Goal: Information Seeking & Learning: Learn about a topic

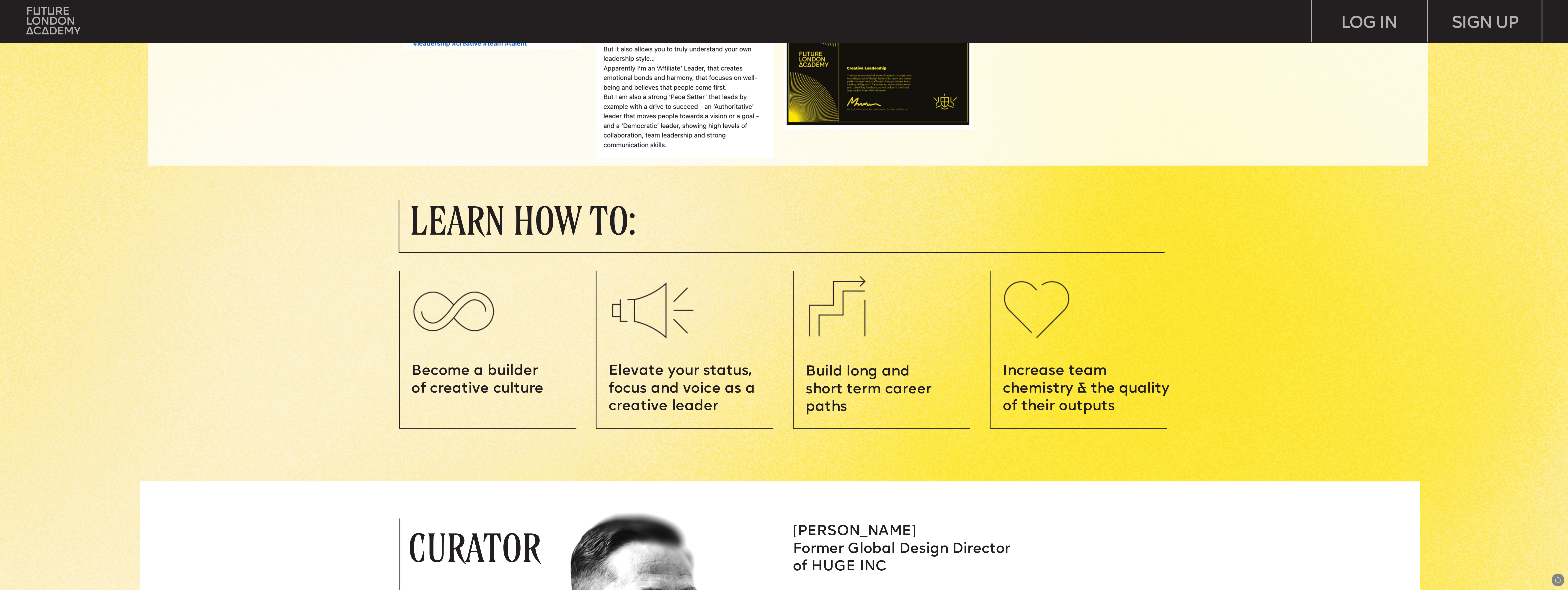
scroll to position [1168, 0]
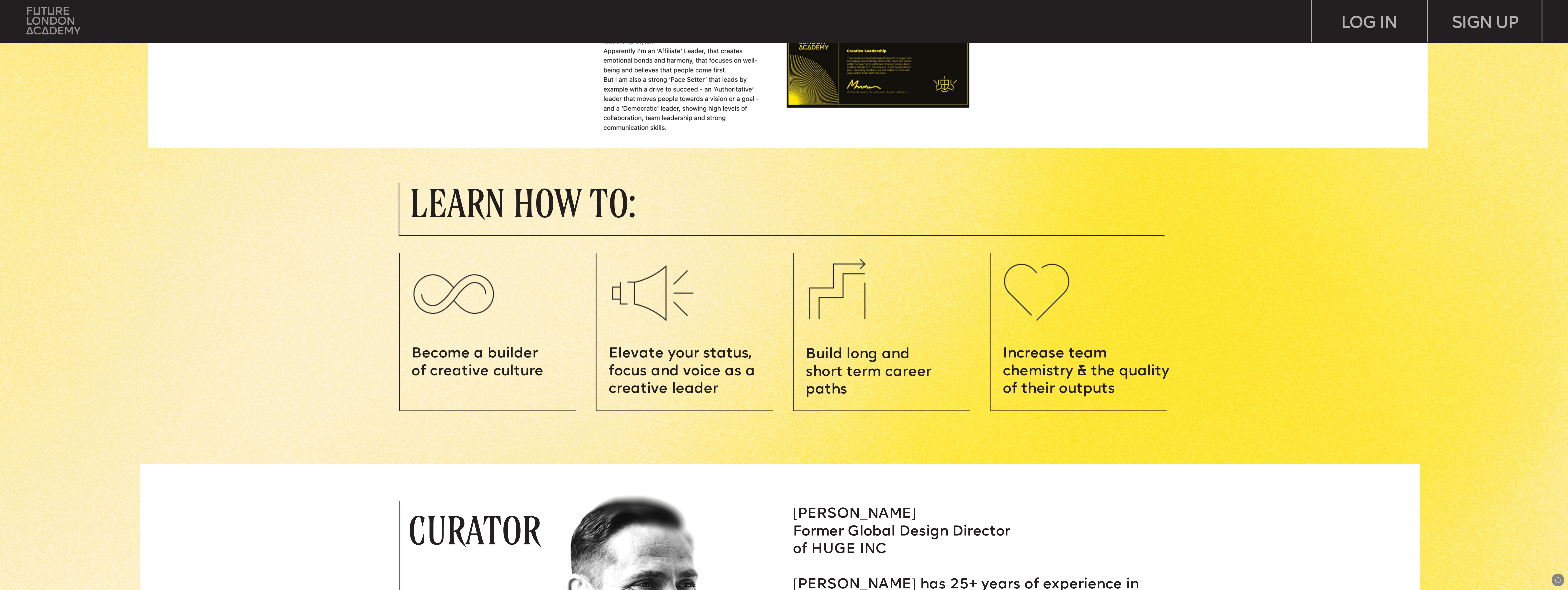
click at [52, 15] on img at bounding box center [53, 21] width 54 height 27
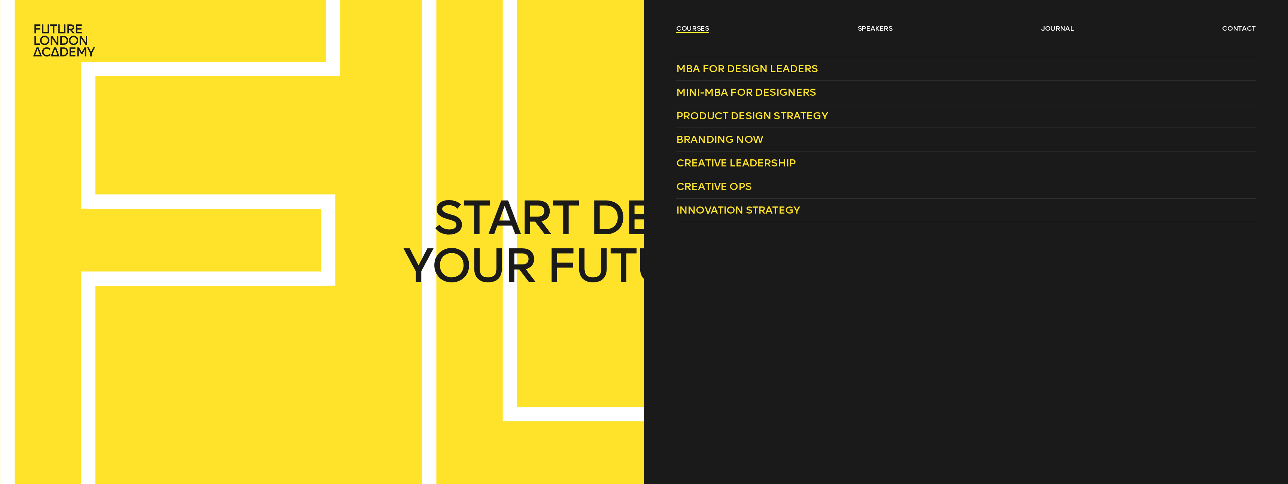
click at [677, 27] on link "courses" at bounding box center [692, 28] width 33 height 9
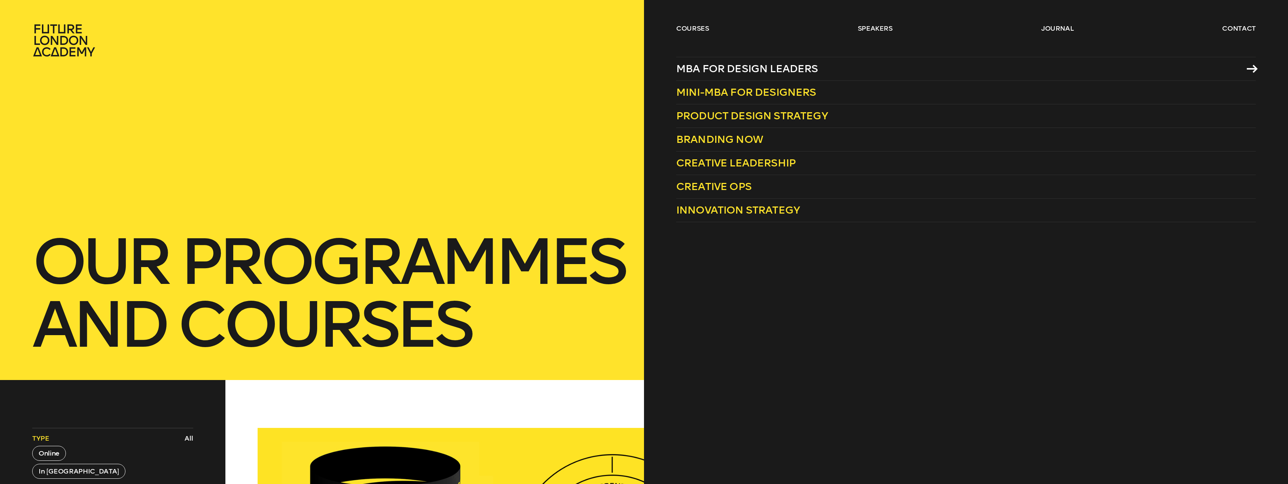
click at [754, 71] on span "MBA for Design Leaders" at bounding box center [747, 69] width 142 height 12
click at [787, 92] on span "Mini-MBA for Designers" at bounding box center [746, 92] width 140 height 12
click at [741, 208] on span "Innovation Strategy" at bounding box center [738, 210] width 124 height 12
click at [756, 164] on span "Creative Leadership" at bounding box center [735, 163] width 119 height 12
click at [743, 119] on span "Product Design Strategy" at bounding box center [752, 116] width 152 height 12
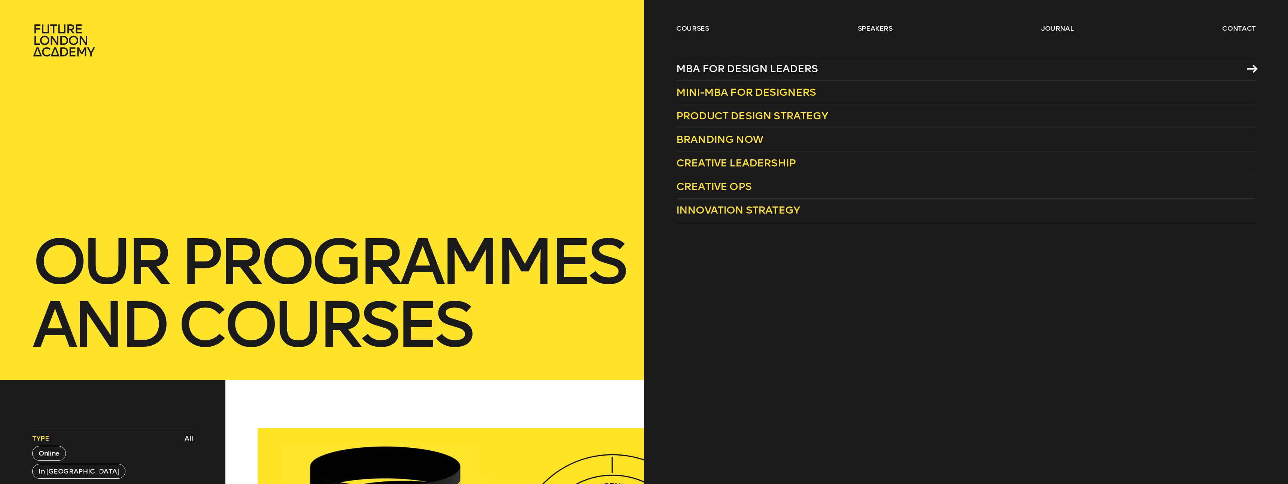
click at [779, 68] on span "MBA for Design Leaders" at bounding box center [747, 69] width 142 height 12
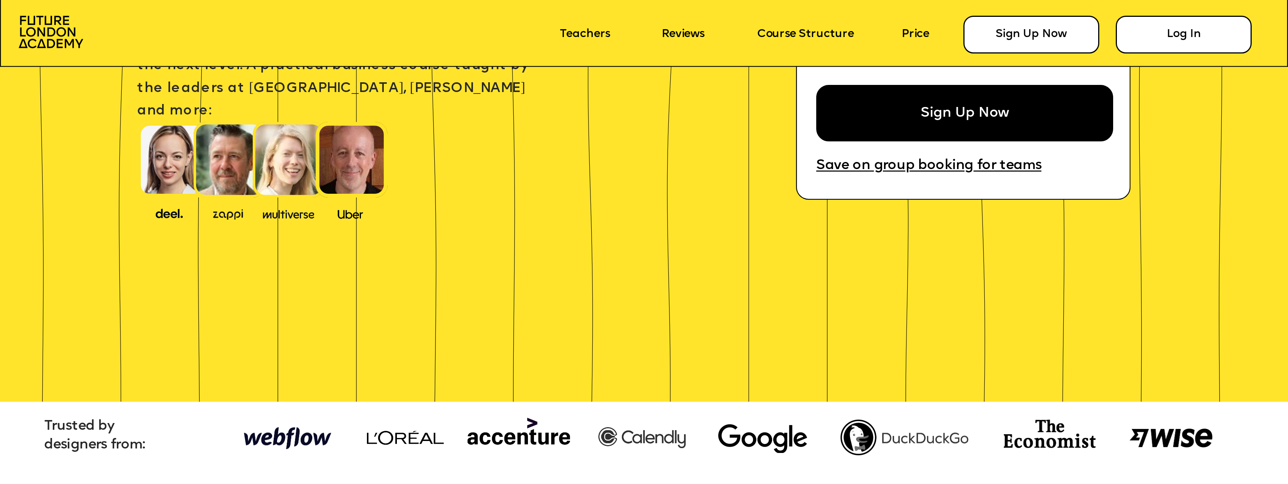
scroll to position [426, 0]
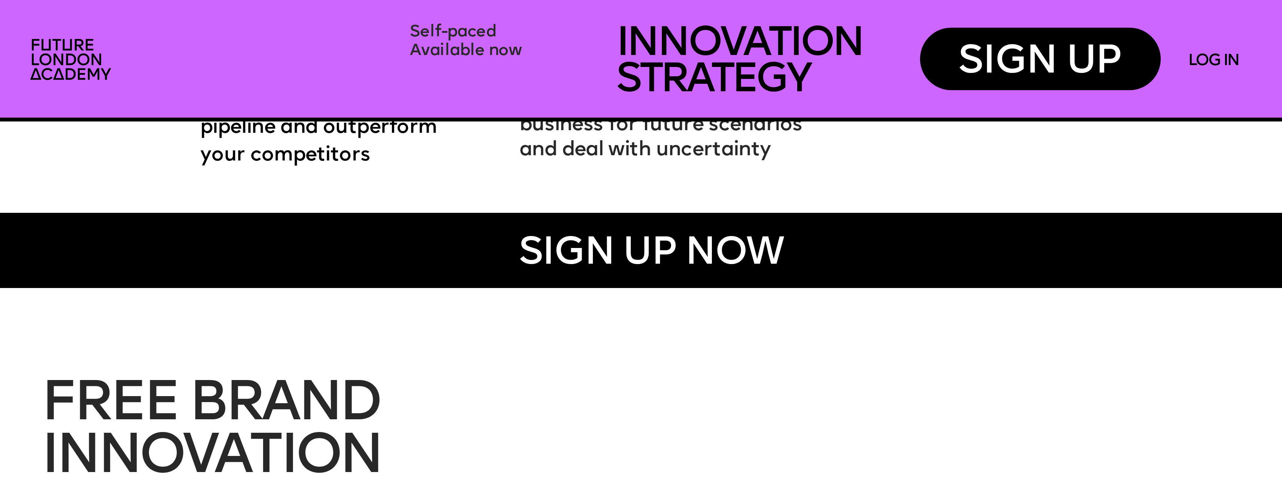
scroll to position [2414, 0]
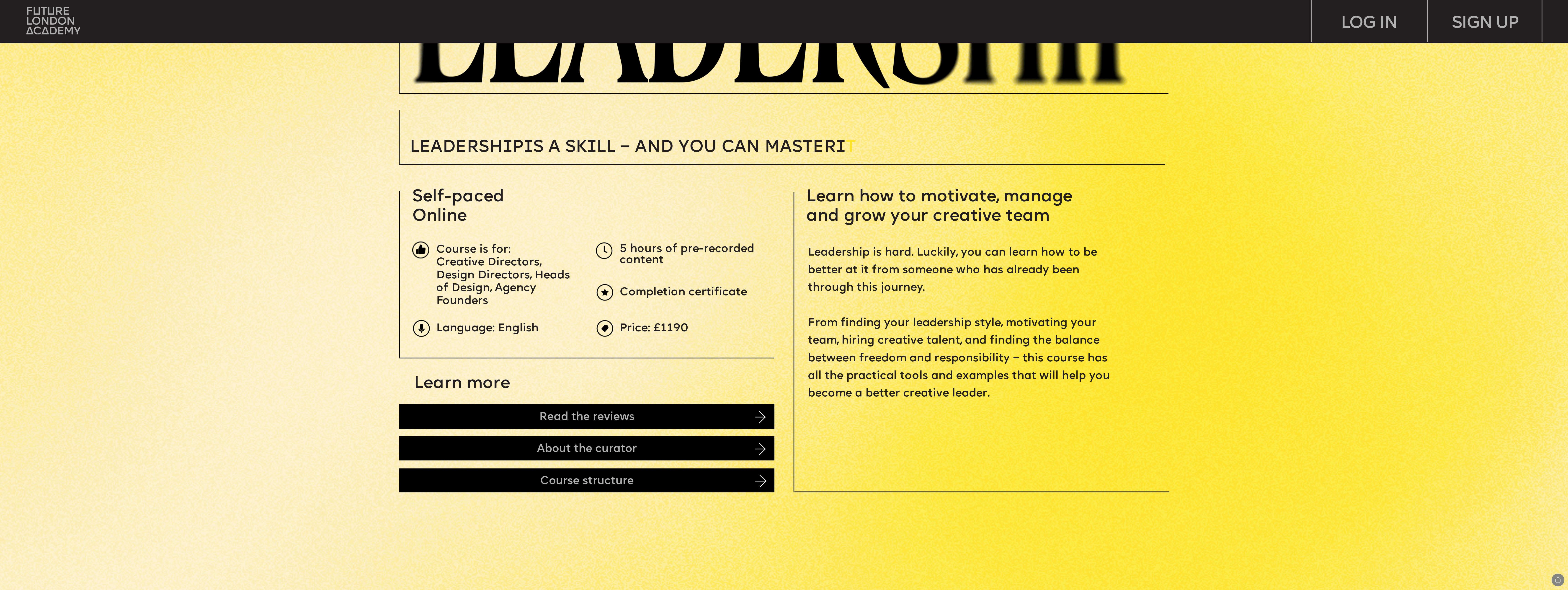
scroll to position [261, 0]
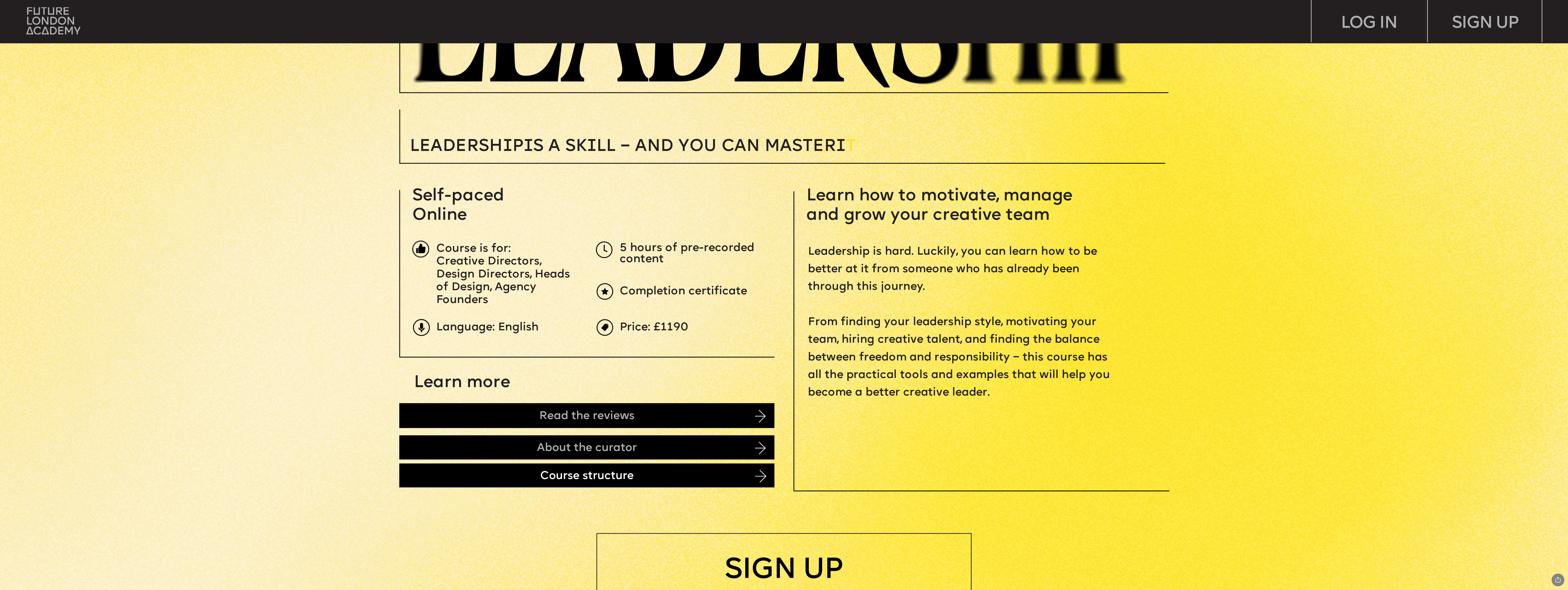
click at [692, 481] on div "Course structure" at bounding box center [587, 475] width 375 height 24
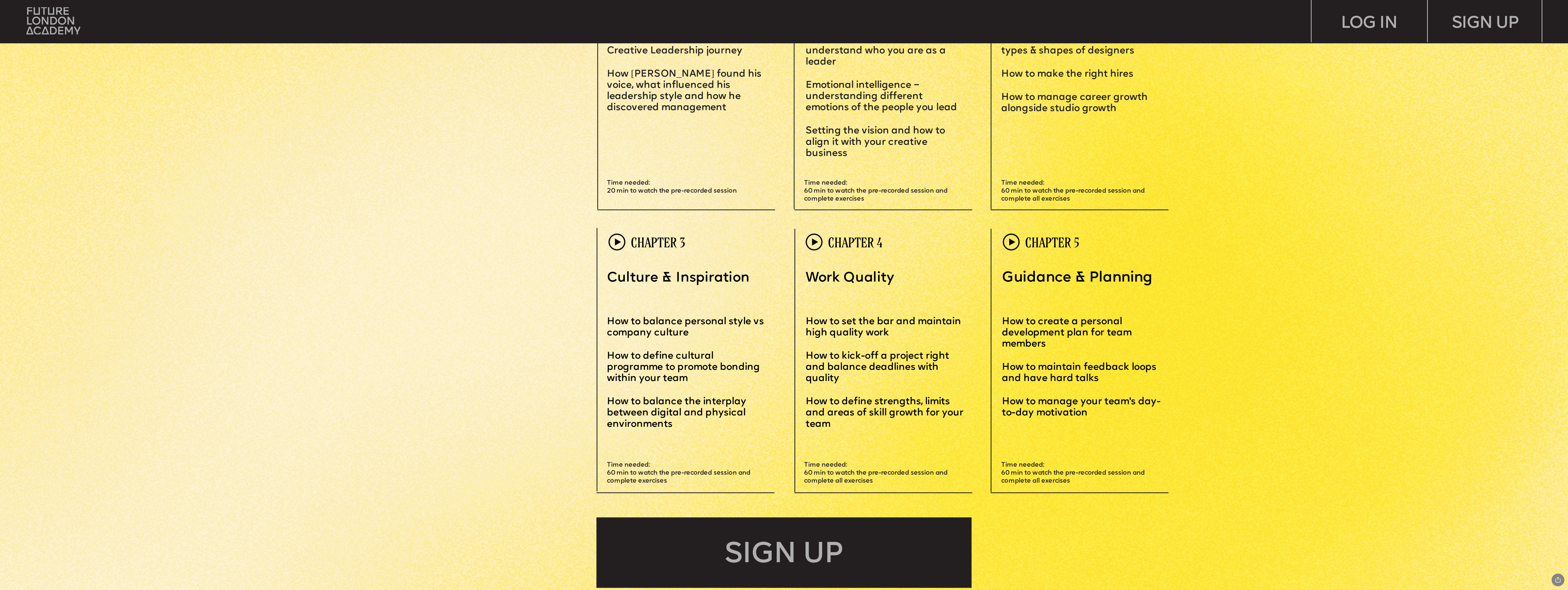
scroll to position [2513, 0]
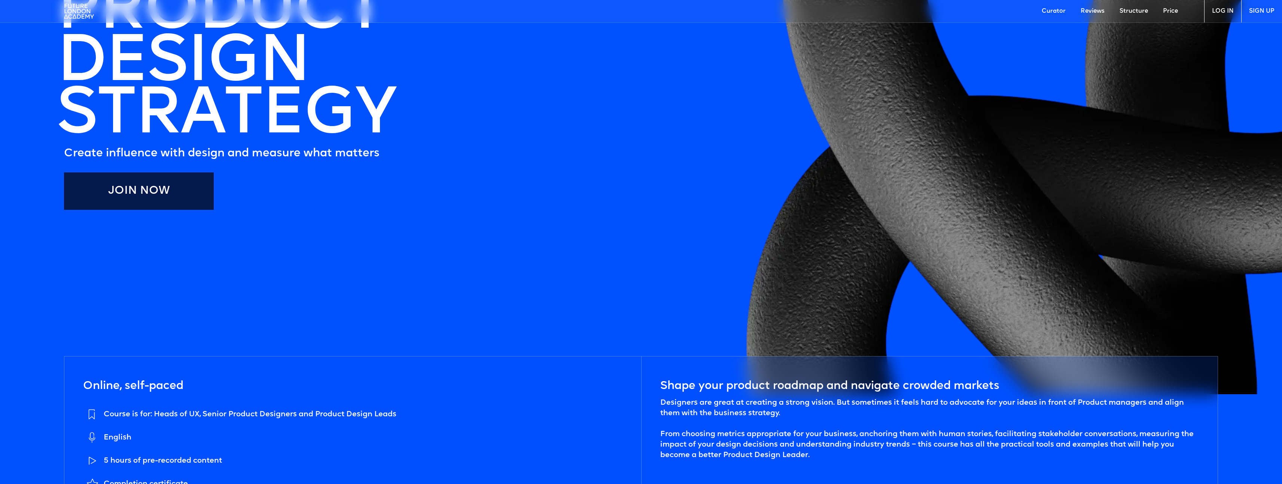
scroll to position [329, 0]
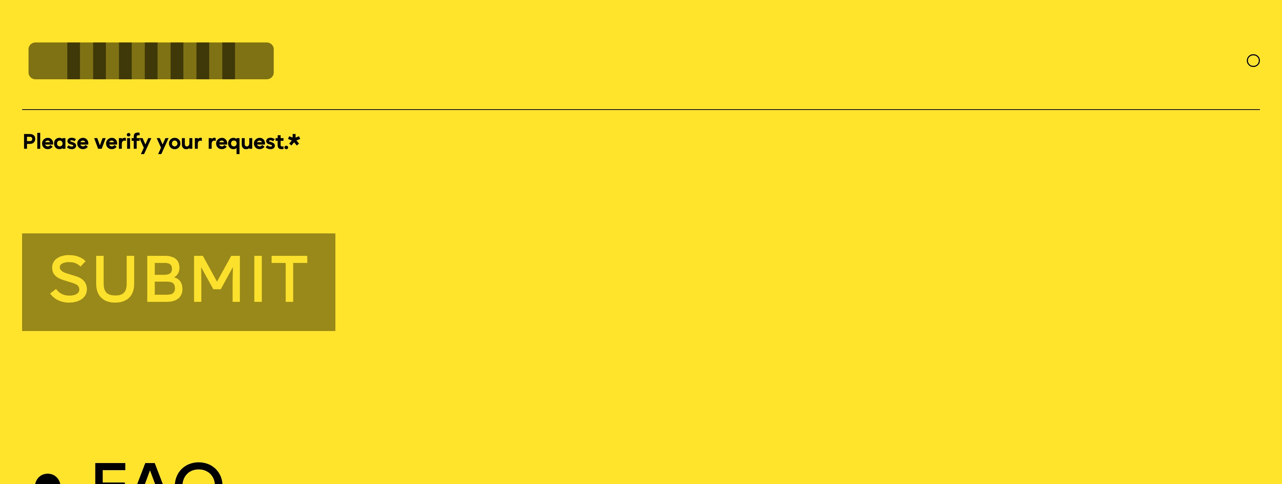
scroll to position [6207, 0]
